Goal: Task Accomplishment & Management: Use online tool/utility

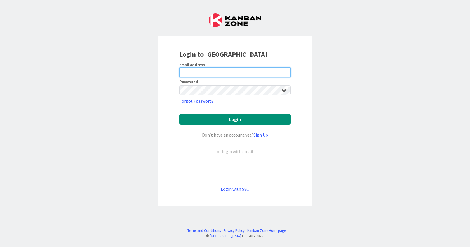
click at [223, 73] on input "email" at bounding box center [234, 72] width 111 height 10
type input "[EMAIL_ADDRESS][PERSON_NAME][DOMAIN_NAME]"
click at [179, 114] on button "Login" at bounding box center [234, 119] width 111 height 11
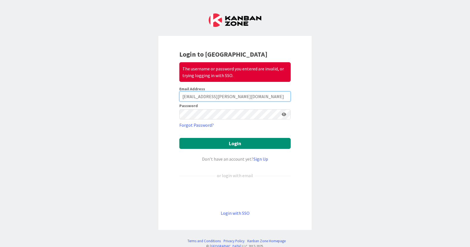
drag, startPoint x: 222, startPoint y: 96, endPoint x: 144, endPoint y: 98, distance: 77.3
click at [144, 98] on div "Login to Kanban Zone The username or password you entered are invalid, or tryin…" at bounding box center [235, 123] width 470 height 247
click at [0, 246] on com-1password-button at bounding box center [0, 247] width 0 height 0
type input "[EMAIL_ADDRESS][PERSON_NAME][DOMAIN_NAME]"
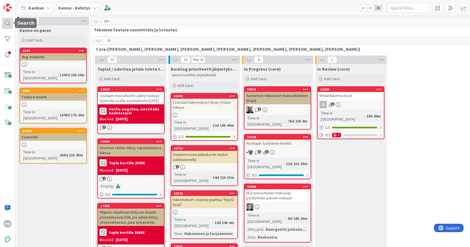
click at [8, 24] on div at bounding box center [7, 23] width 11 height 11
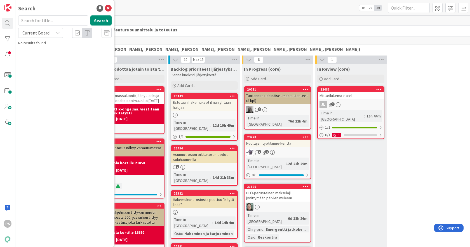
click at [48, 20] on input "text" at bounding box center [53, 20] width 70 height 10
type input "palautuslasku"
click at [57, 32] on icon at bounding box center [57, 33] width 4 height 4
click at [50, 58] on span "All Boards" at bounding box center [50, 56] width 58 height 8
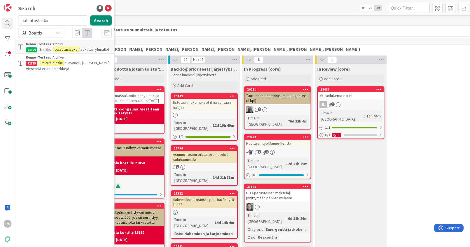
click at [177, 6] on div "Kanban Kenno - Kehitys 1x 2x 3x" at bounding box center [242, 7] width 455 height 15
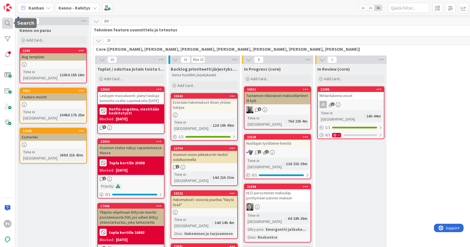
click at [8, 23] on div at bounding box center [7, 23] width 11 height 11
